Goal: Navigation & Orientation: Find specific page/section

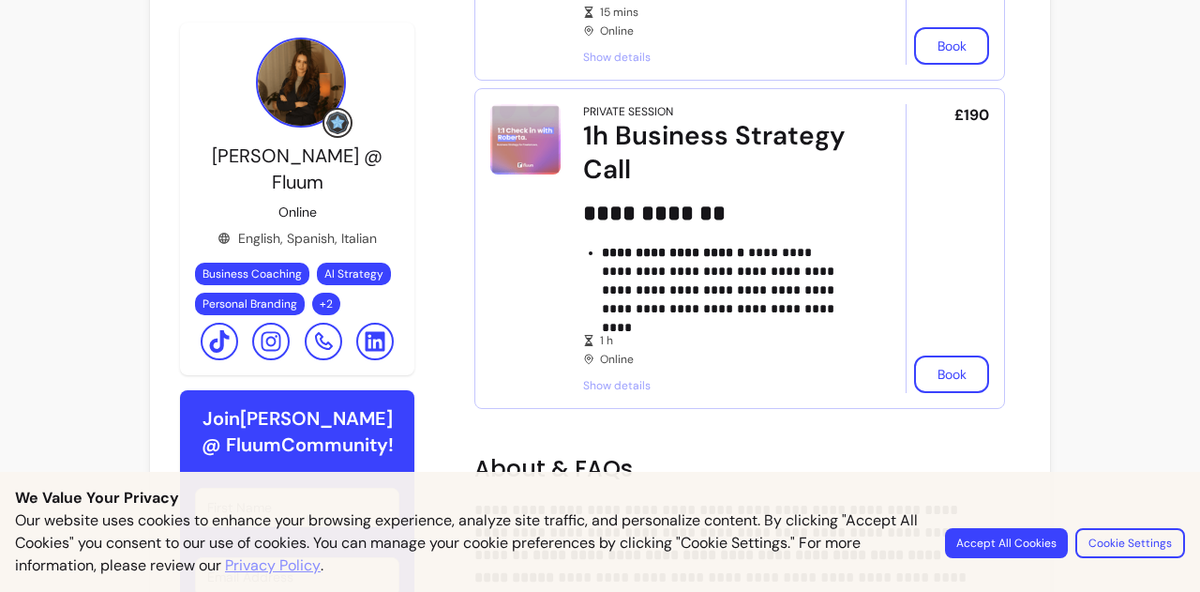
scroll to position [737, 0]
click at [1082, 403] on div "**********" at bounding box center [600, 173] width 1200 height 1820
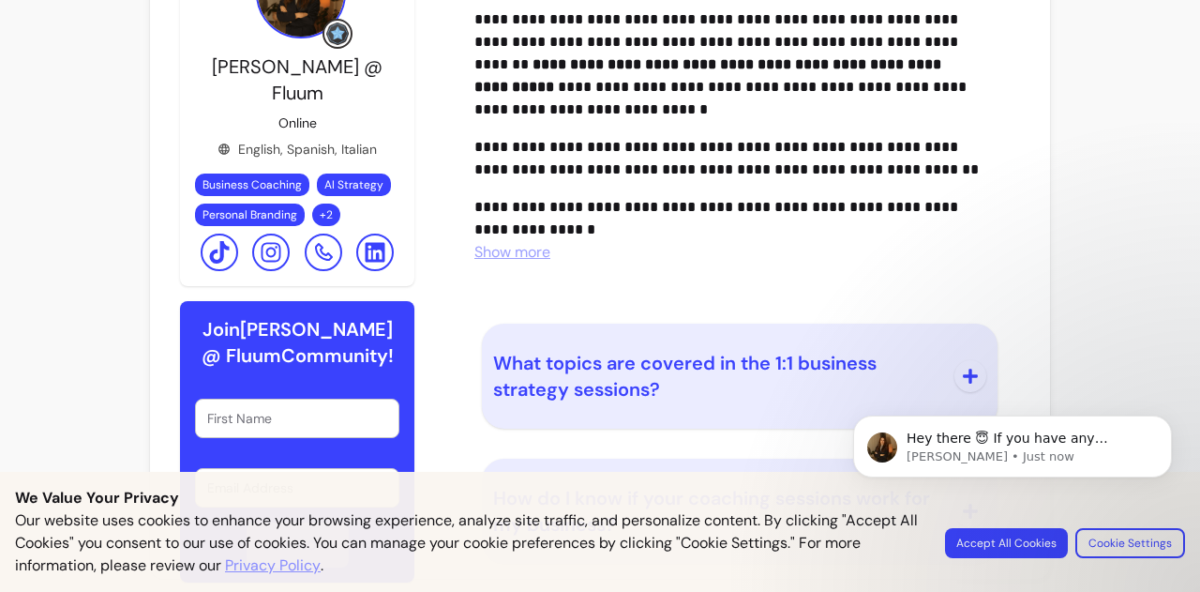
scroll to position [0, 0]
click at [1101, 544] on body "Hey there 😇 If you have any question about what you can do with Fluum, I'm here…" at bounding box center [1013, 478] width 360 height 191
drag, startPoint x: 1106, startPoint y: 534, endPoint x: 1132, endPoint y: 538, distance: 25.6
click at [1132, 538] on body "Hey there 😇 If you have any question about what you can do with Fluum, I'm here…" at bounding box center [1013, 478] width 360 height 191
drag, startPoint x: 1132, startPoint y: 538, endPoint x: 1181, endPoint y: 399, distance: 147.4
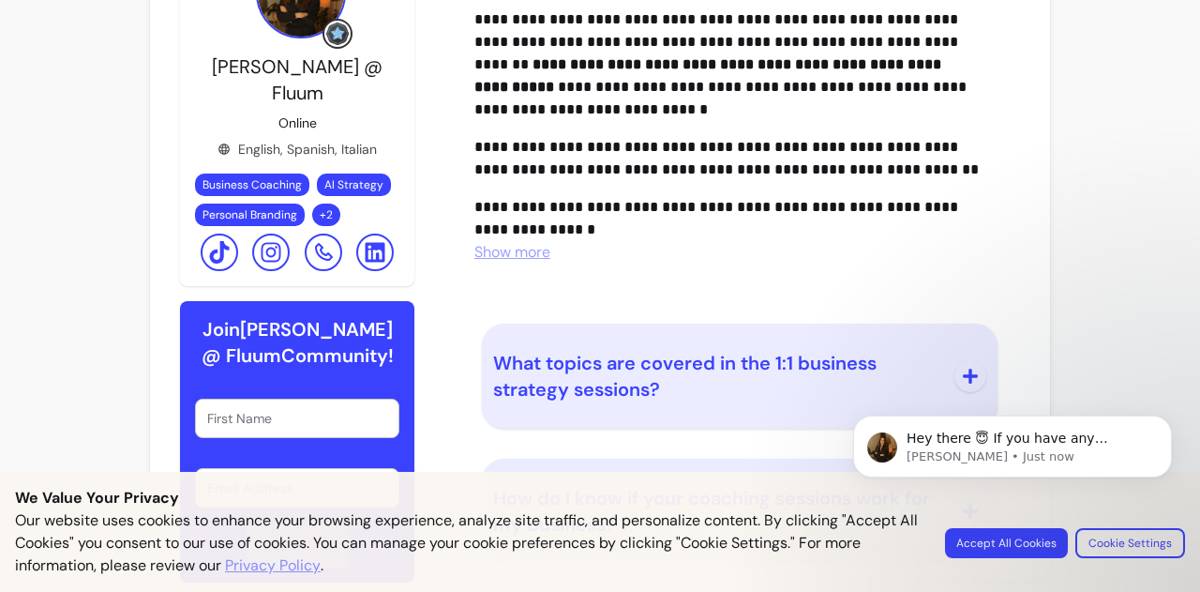
click at [1181, 399] on body "Hey there 😇 If you have any question about what you can do with Fluum, I'm here…" at bounding box center [1013, 478] width 360 height 191
drag, startPoint x: 1143, startPoint y: 566, endPoint x: 1134, endPoint y: 289, distance: 277.6
click at [1139, 555] on body "Hey there 😇 If you have any question about what you can do with Fluum, I'm here…" at bounding box center [1013, 478] width 360 height 191
click at [1164, 544] on body "Hey there 😇 If you have any question about what you can do with Fluum, I'm here…" at bounding box center [1013, 478] width 360 height 191
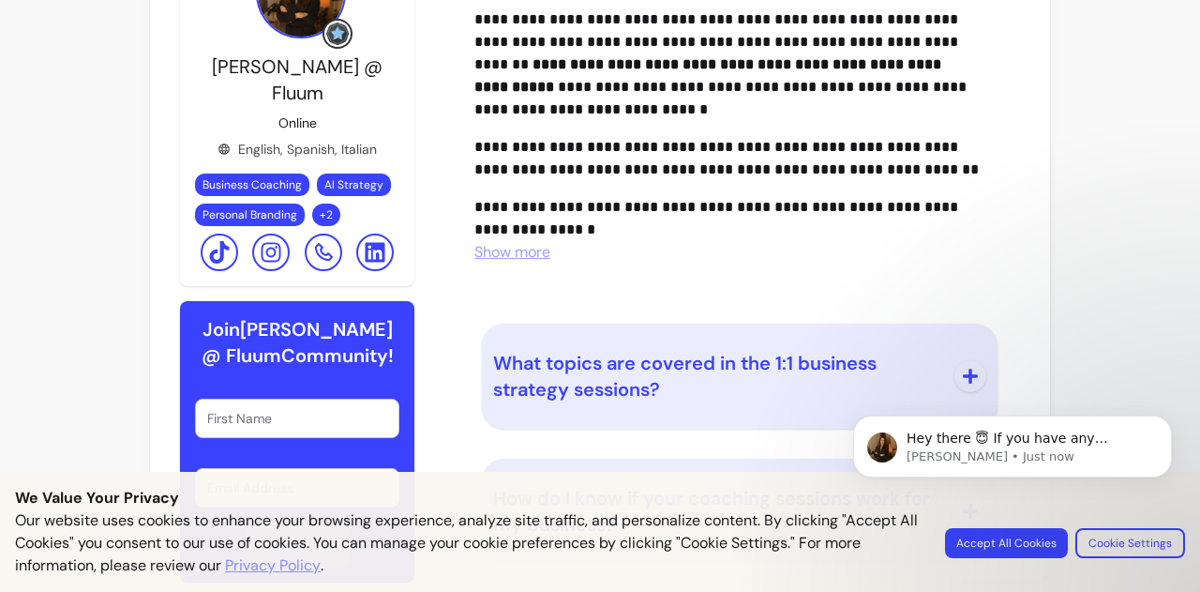
click at [960, 385] on body "Hey there 😇 If you have any question about what you can do with Fluum, I'm here…" at bounding box center [1013, 478] width 360 height 191
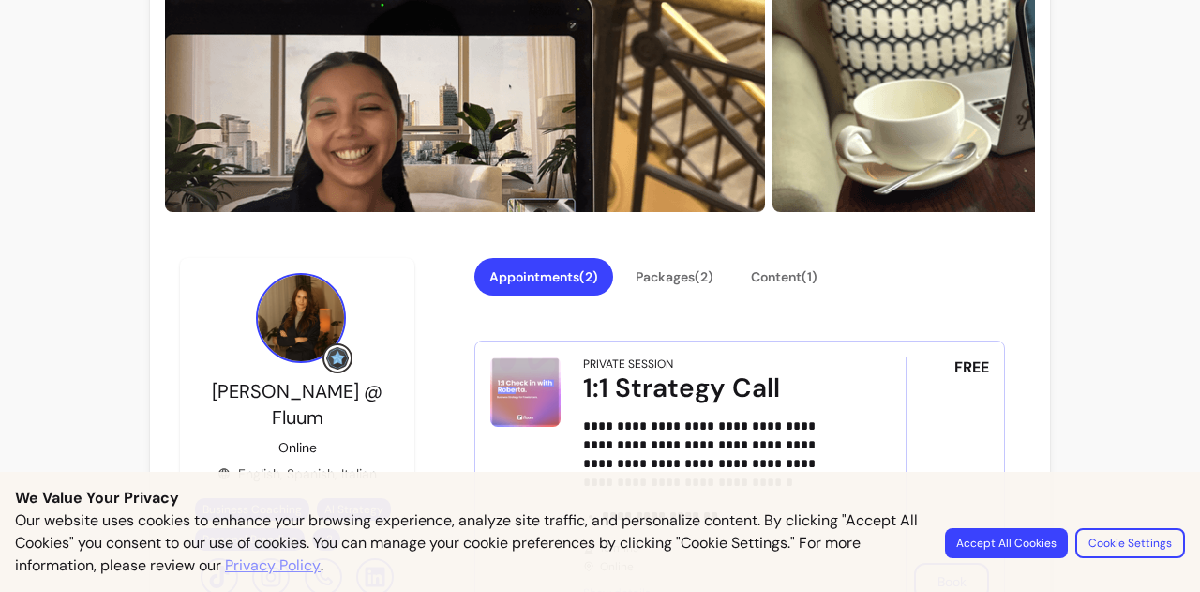
scroll to position [203, 0]
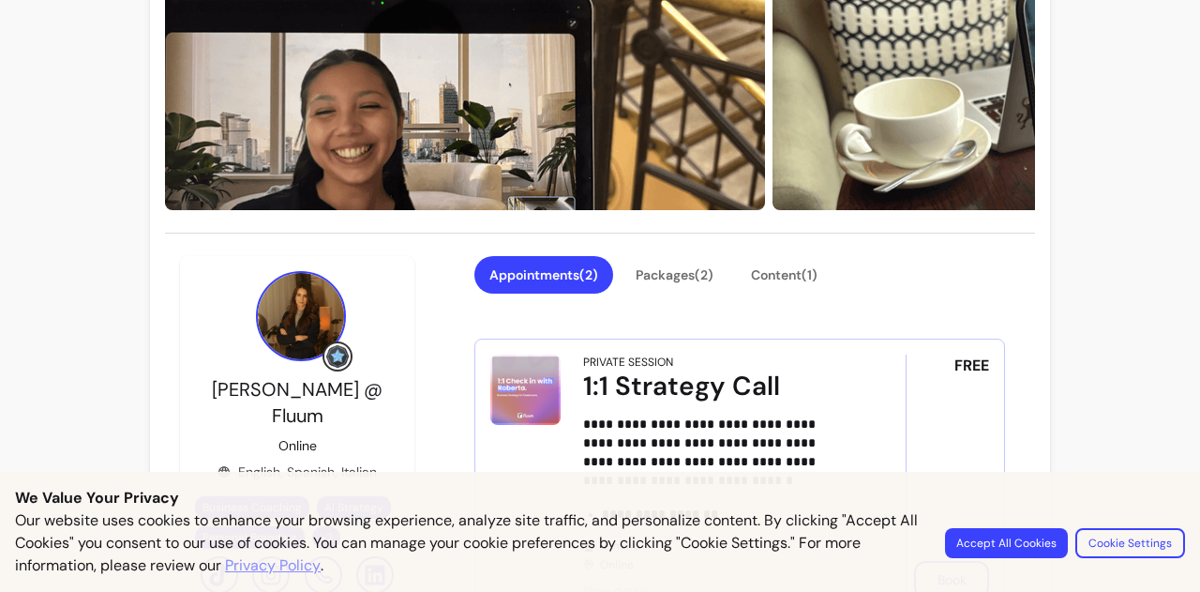
click at [1148, 547] on button "Cookie Settings" at bounding box center [1130, 543] width 110 height 30
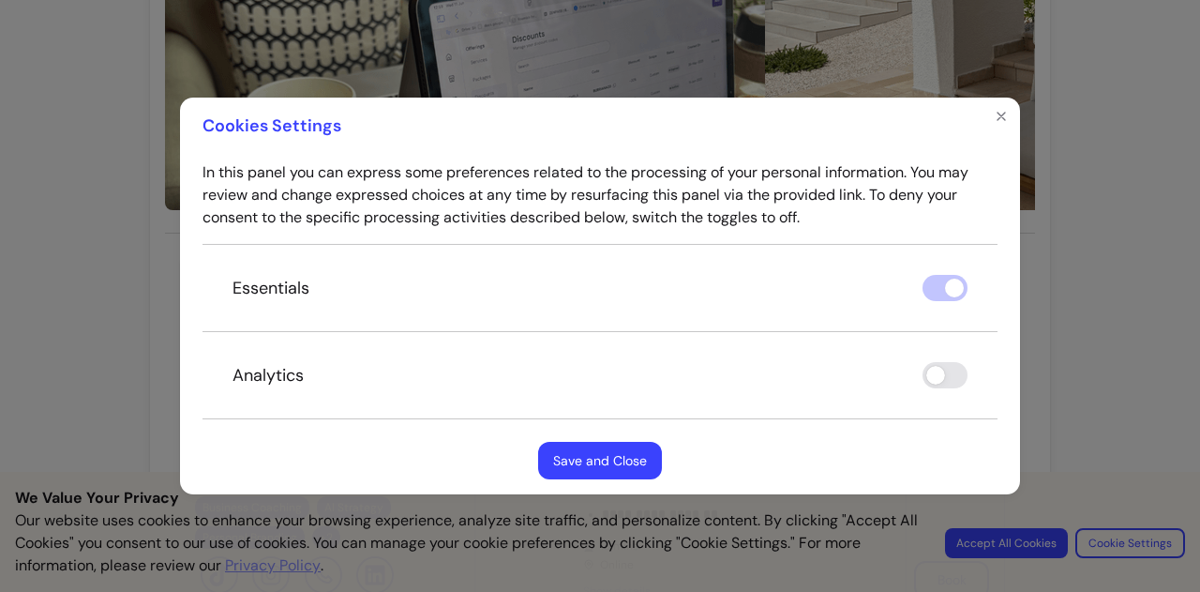
click at [602, 466] on button "Save and Close" at bounding box center [600, 461] width 124 height 38
